Goal: Book appointment/travel/reservation

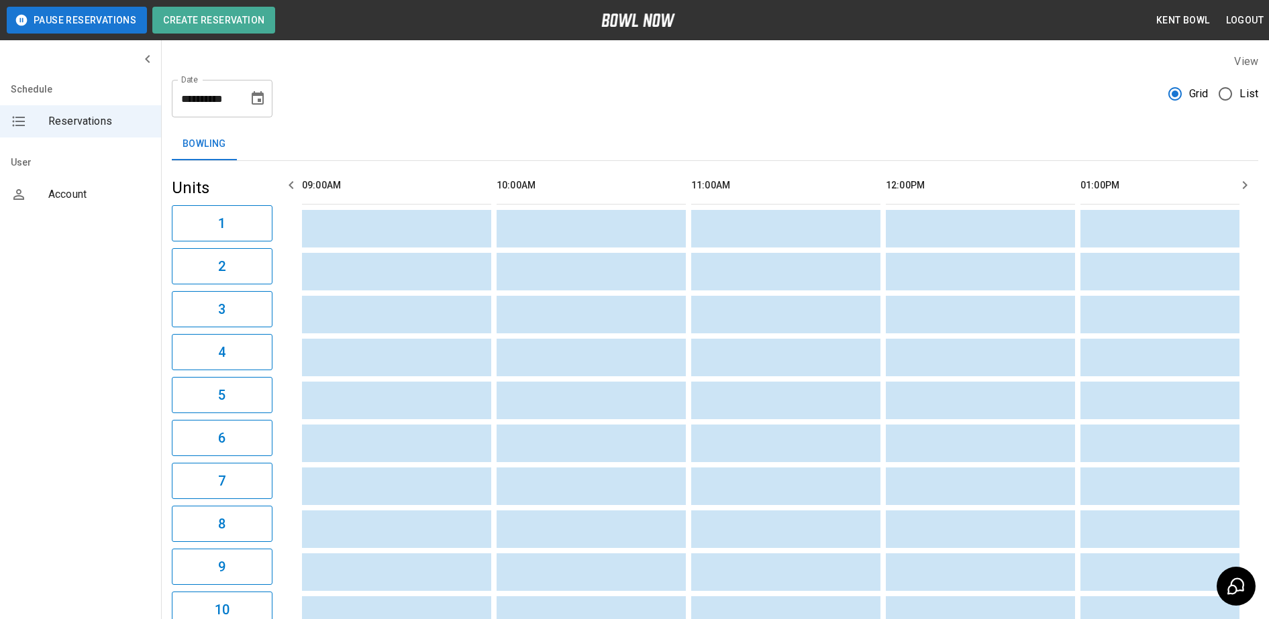
scroll to position [0, 2140]
